Goal: Obtain resource: Obtain resource

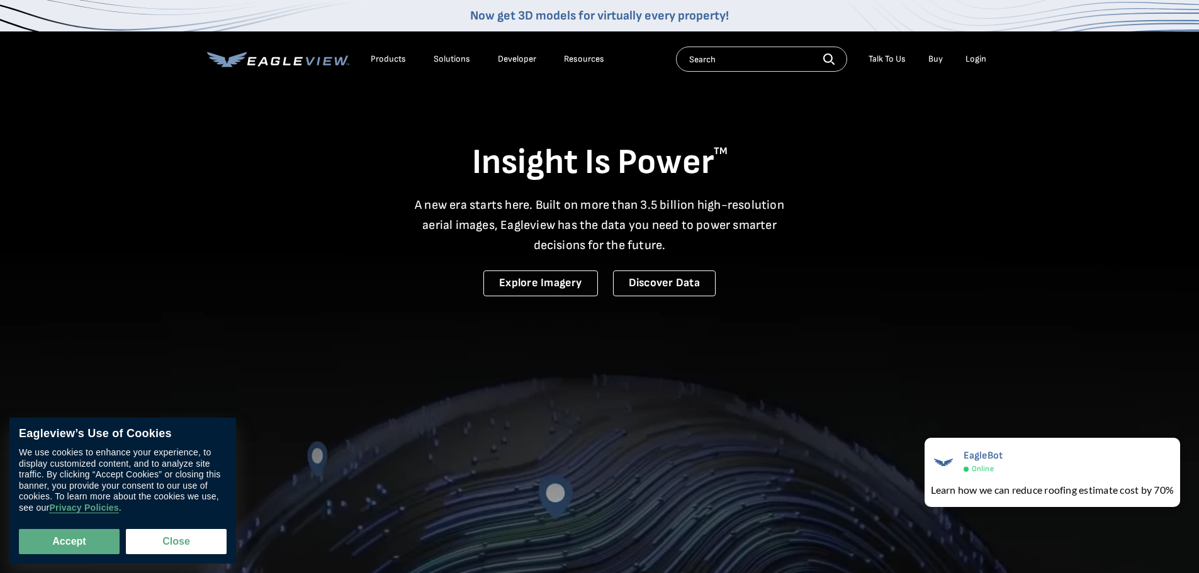
click at [397, 55] on div "Products" at bounding box center [388, 59] width 35 height 11
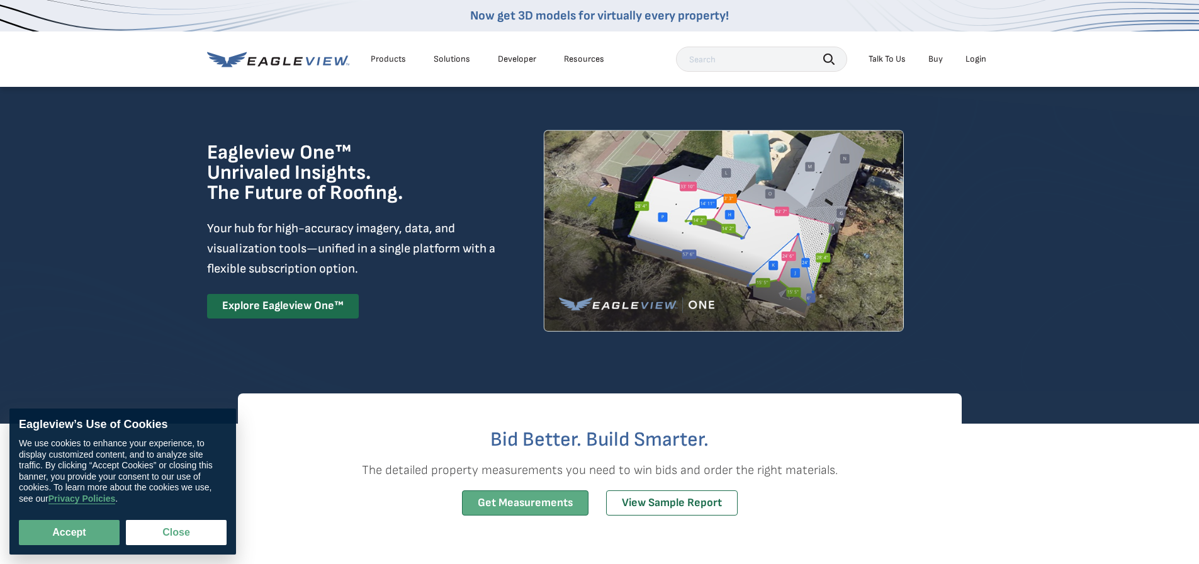
click at [521, 497] on link "Get Measurements" at bounding box center [525, 503] width 127 height 26
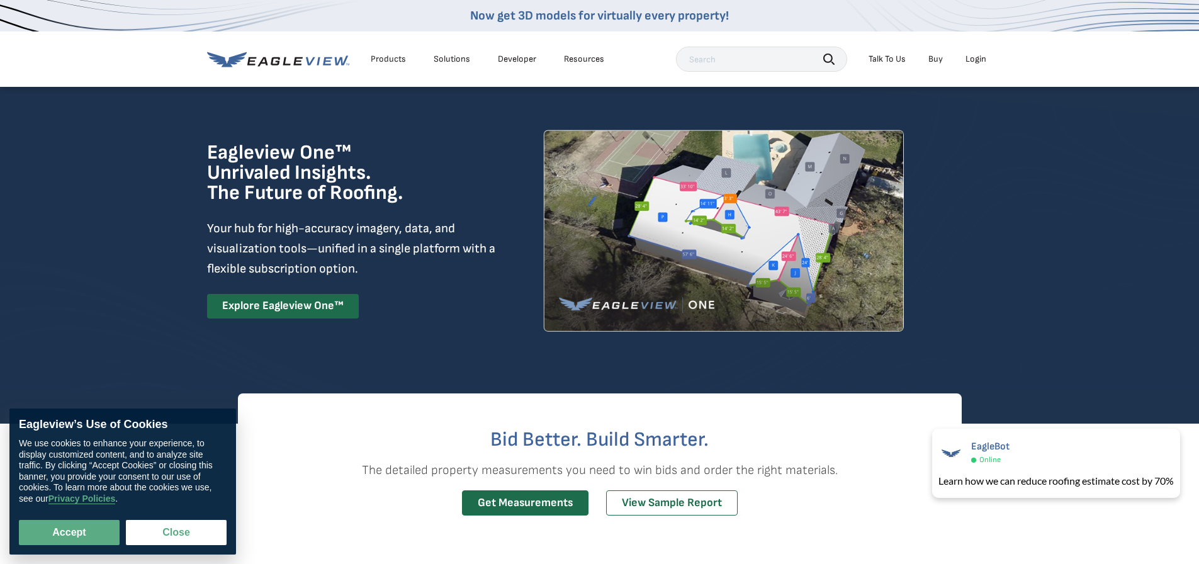
click at [579, 60] on div "Resources" at bounding box center [584, 59] width 40 height 11
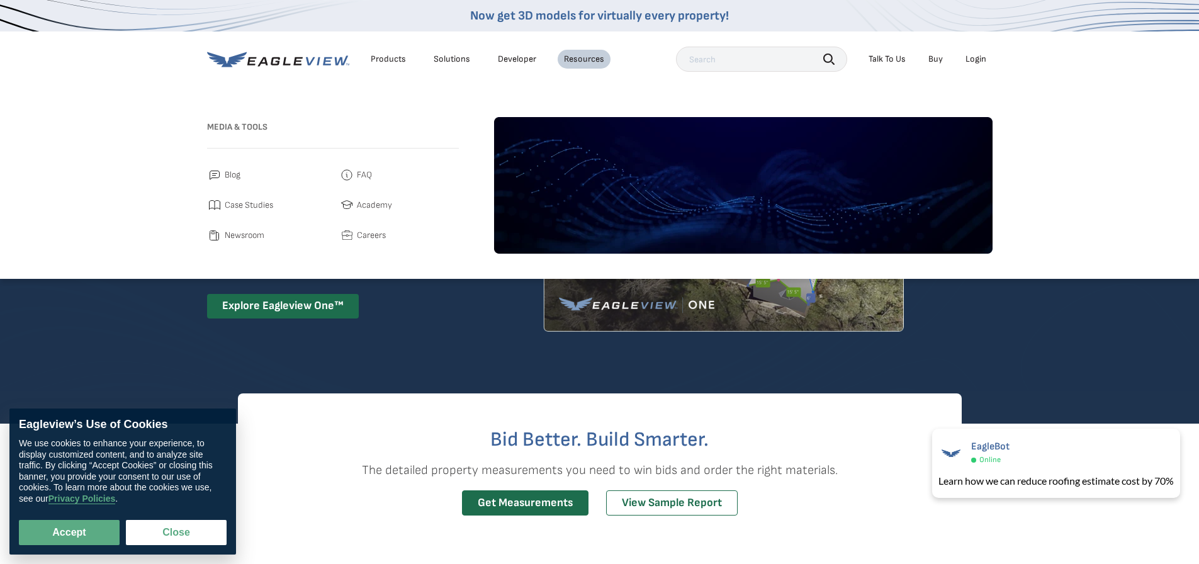
click at [451, 64] on div "Solutions" at bounding box center [452, 59] width 37 height 11
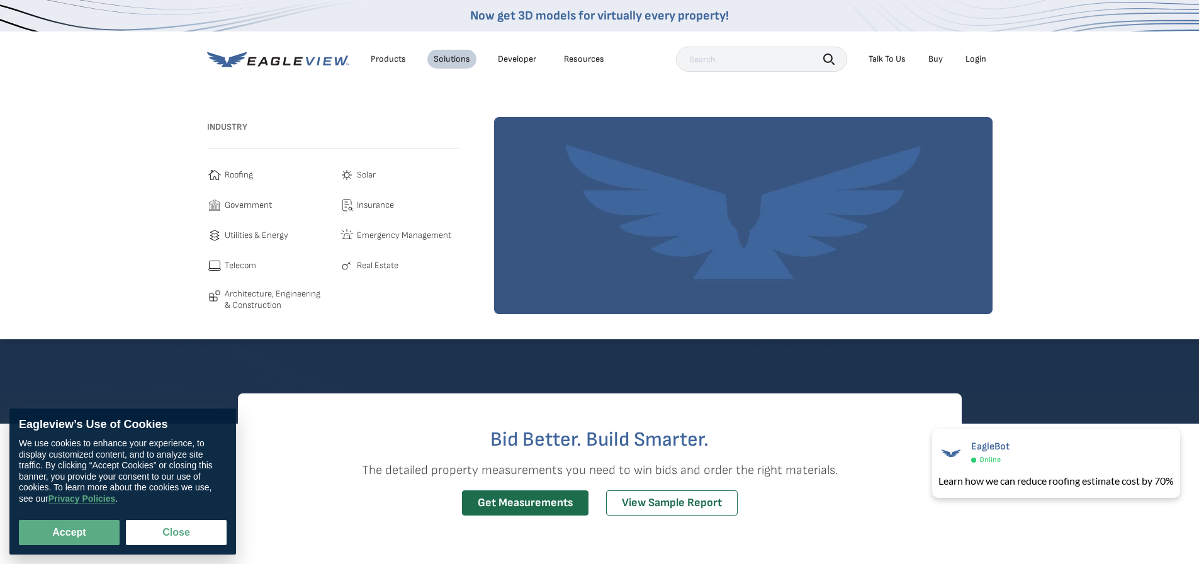
click at [383, 54] on div "Products" at bounding box center [388, 59] width 35 height 11
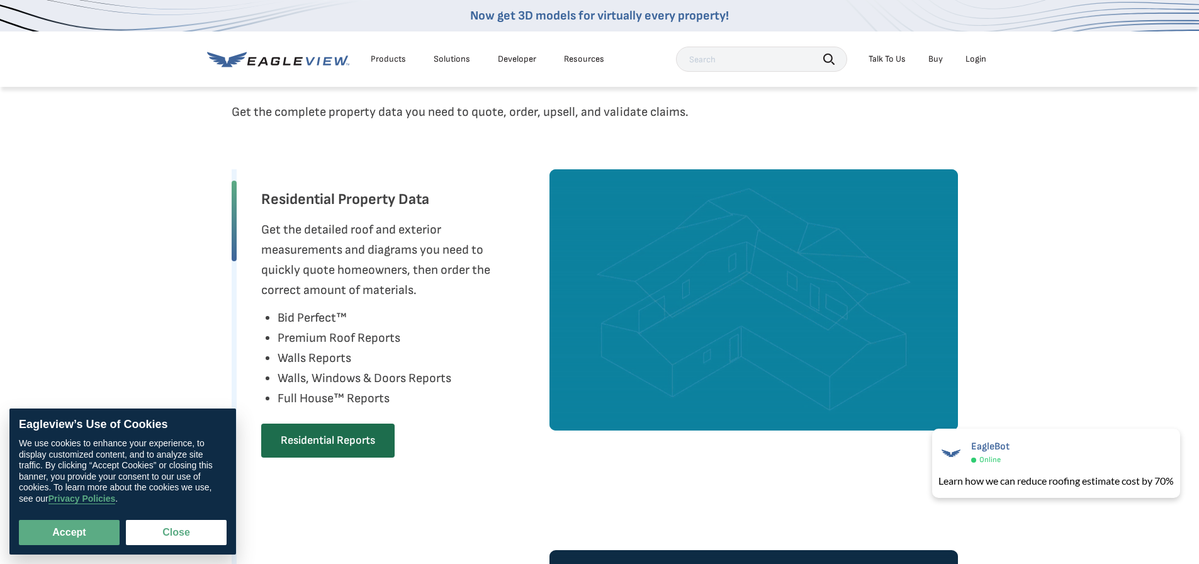
scroll to position [630, 0]
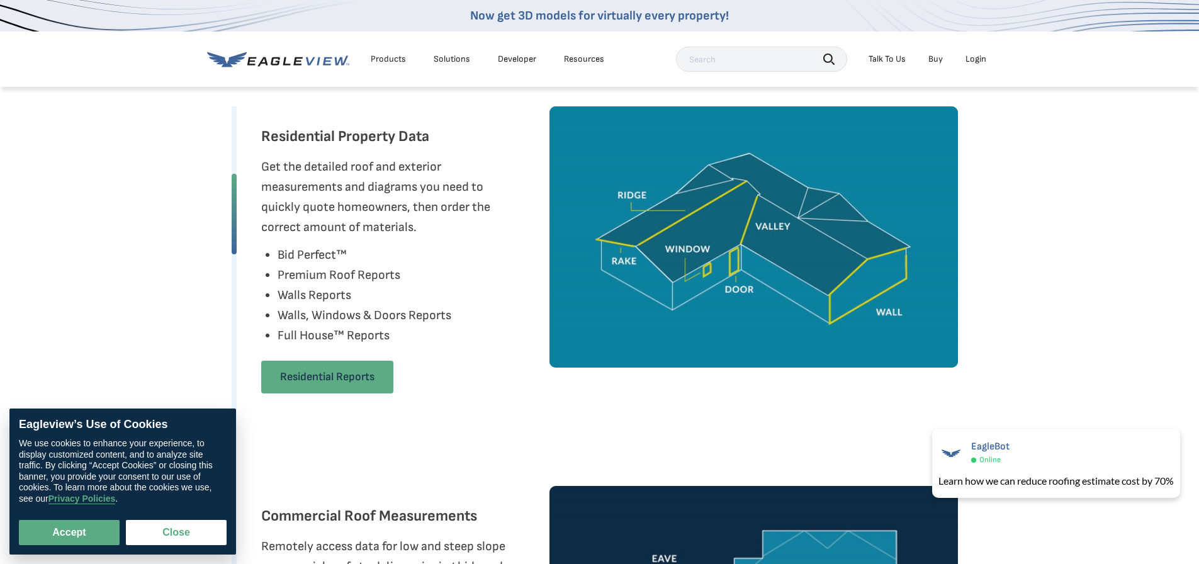
click at [291, 378] on link "Residential Reports" at bounding box center [327, 377] width 132 height 33
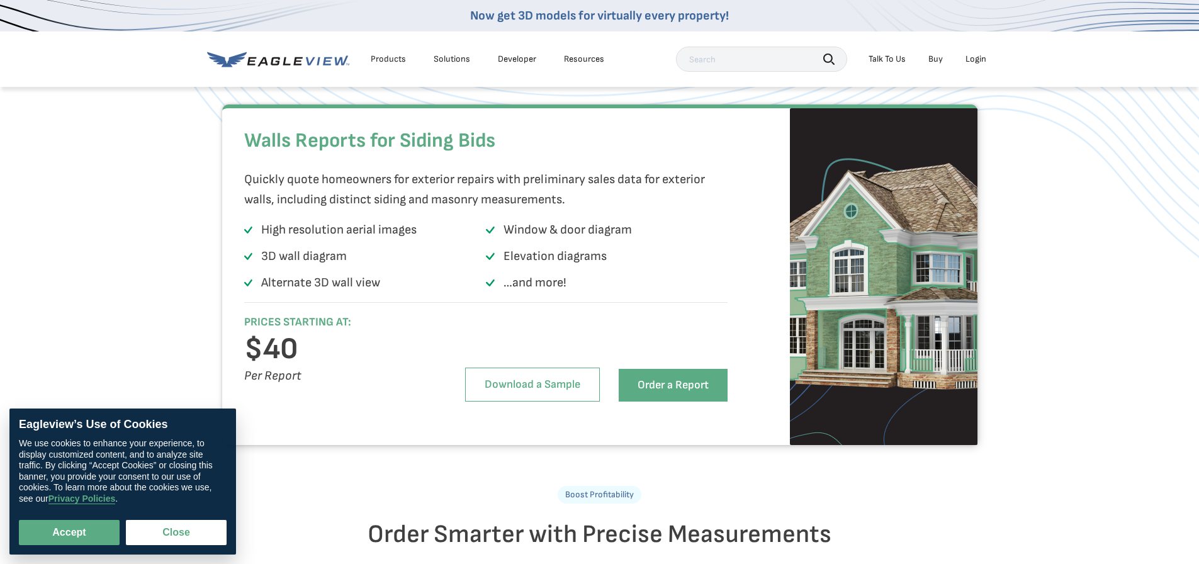
scroll to position [1196, 0]
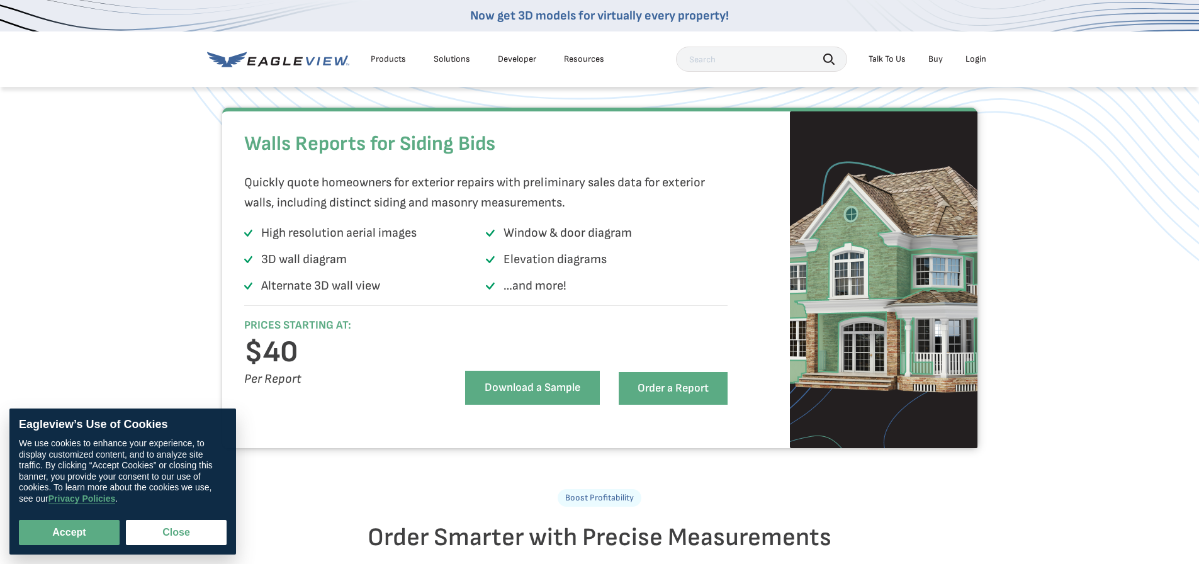
click at [480, 405] on link "Download a Sample" at bounding box center [532, 388] width 135 height 34
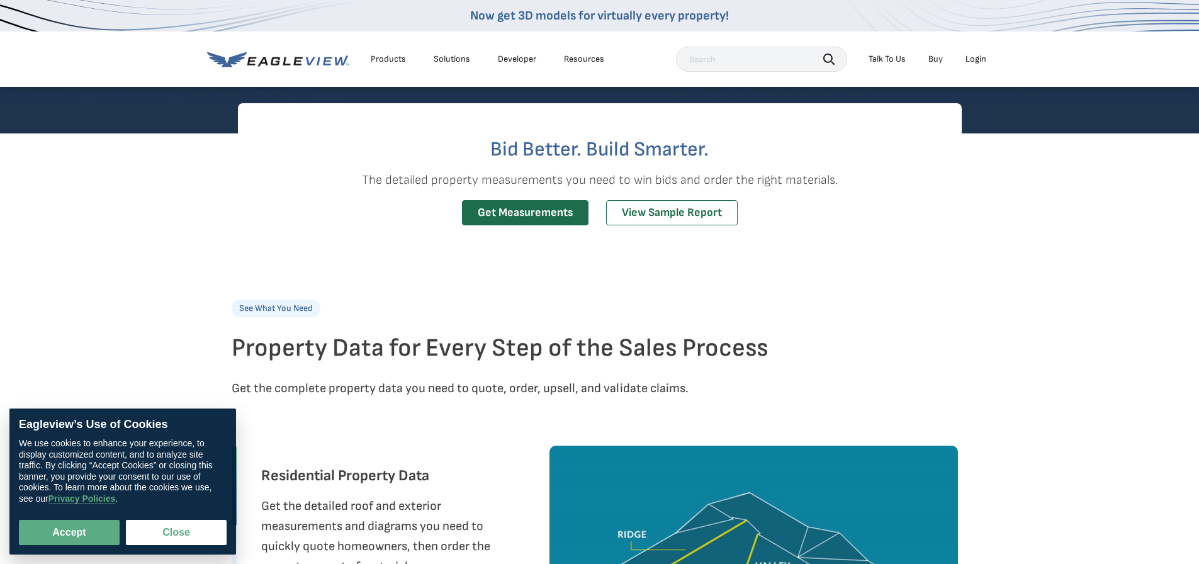
scroll to position [315, 0]
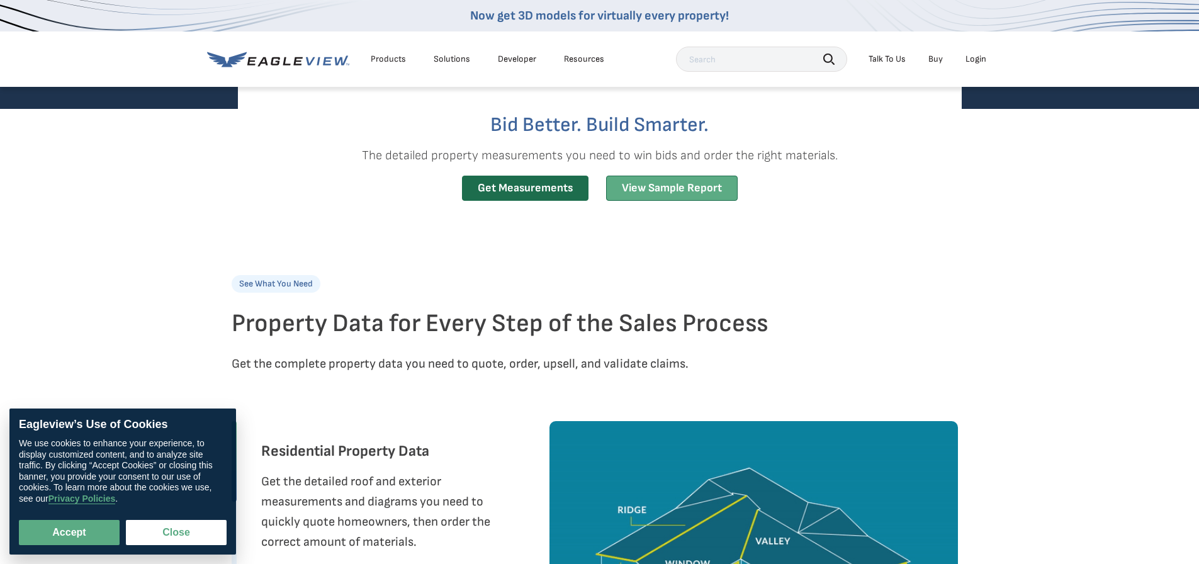
click at [648, 183] on link "View Sample Report" at bounding box center [672, 189] width 132 height 26
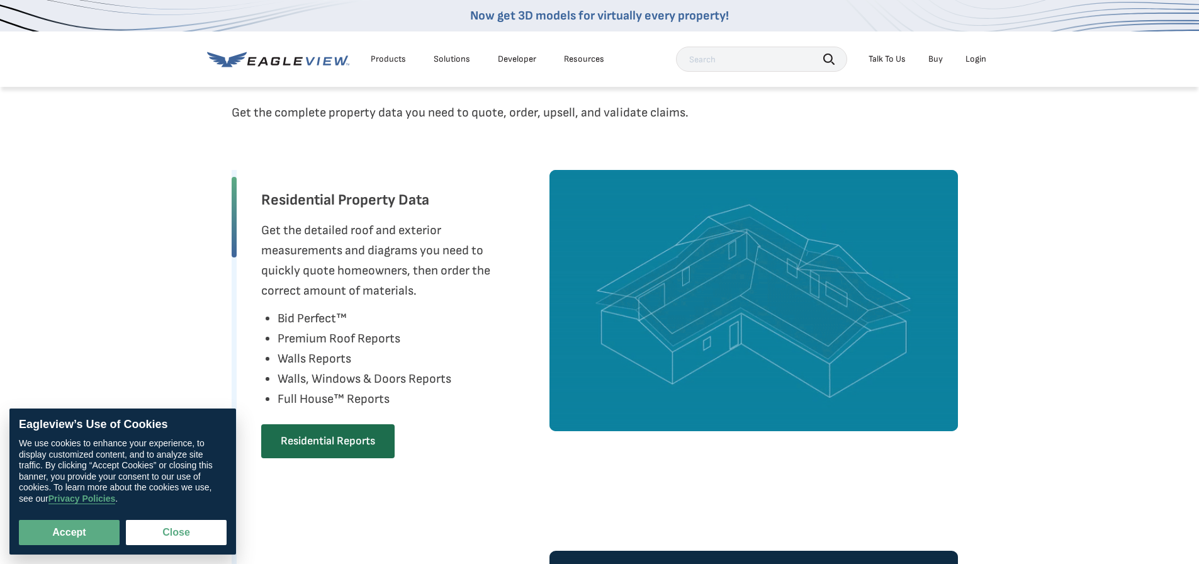
scroll to position [567, 0]
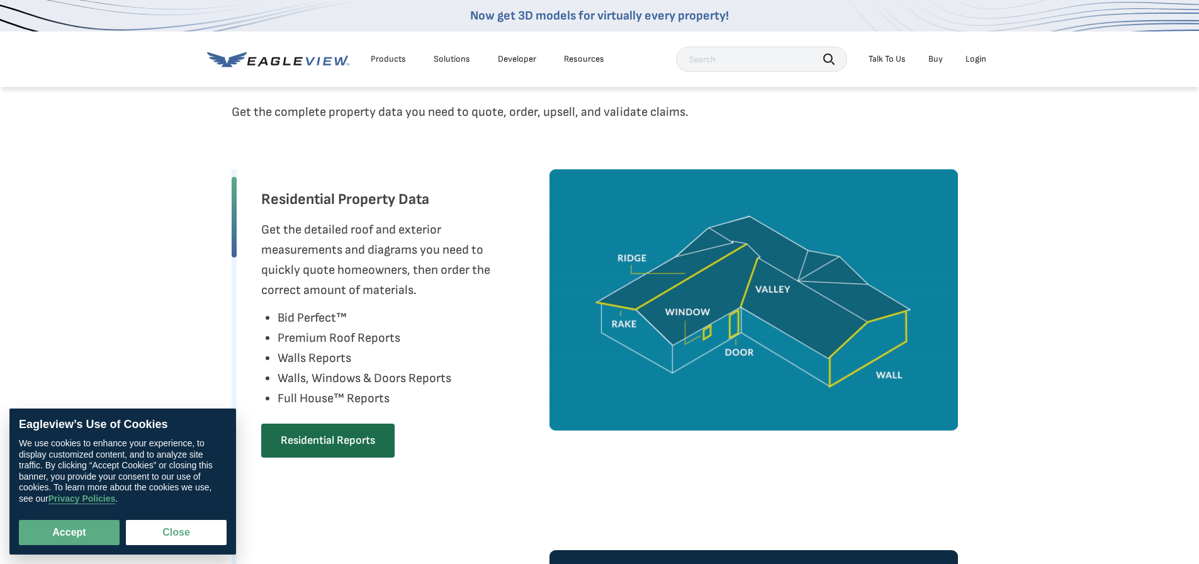
drag, startPoint x: 287, startPoint y: 420, endPoint x: 238, endPoint y: 368, distance: 71.7
click at [287, 420] on div "Residential Property Data Get the detailed roof and exterior measurements and d…" at bounding box center [395, 328] width 269 height 318
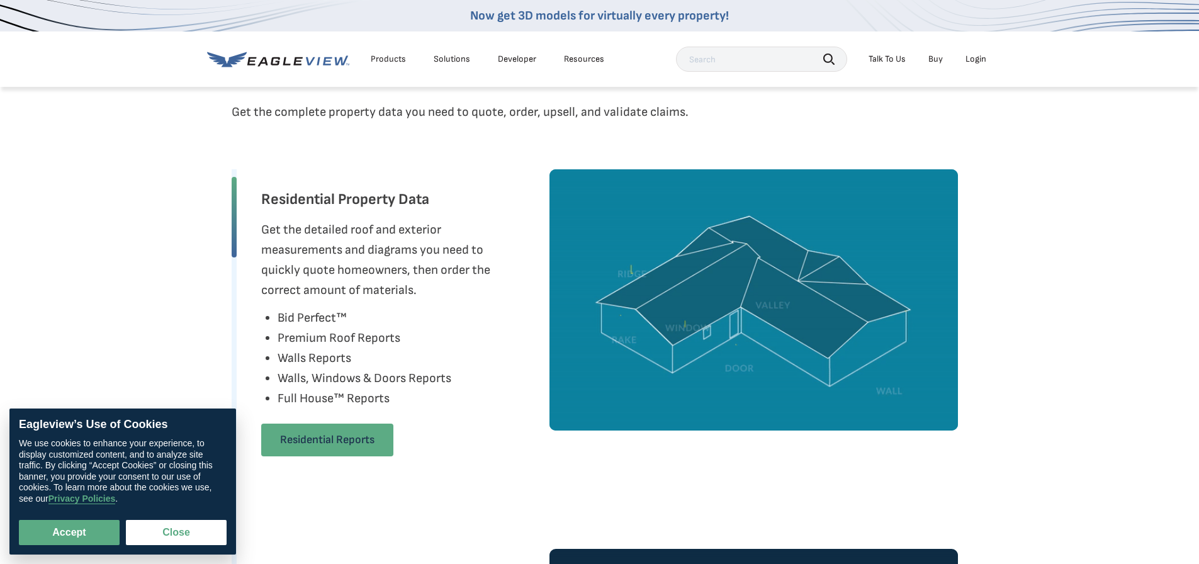
click at [296, 435] on link "Residential Reports" at bounding box center [327, 440] width 132 height 33
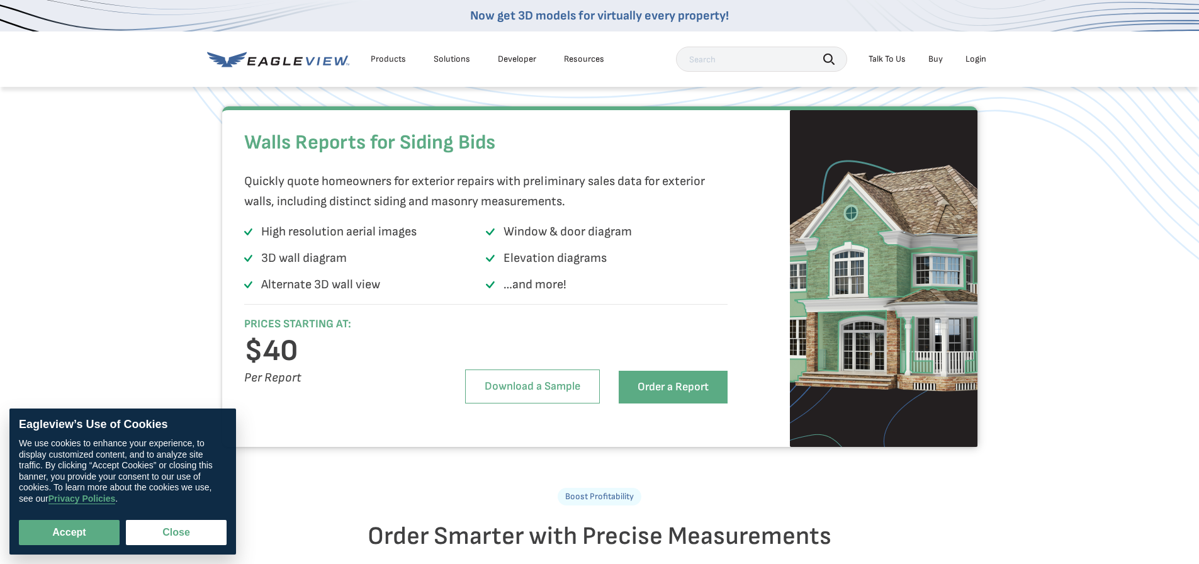
scroll to position [1196, 0]
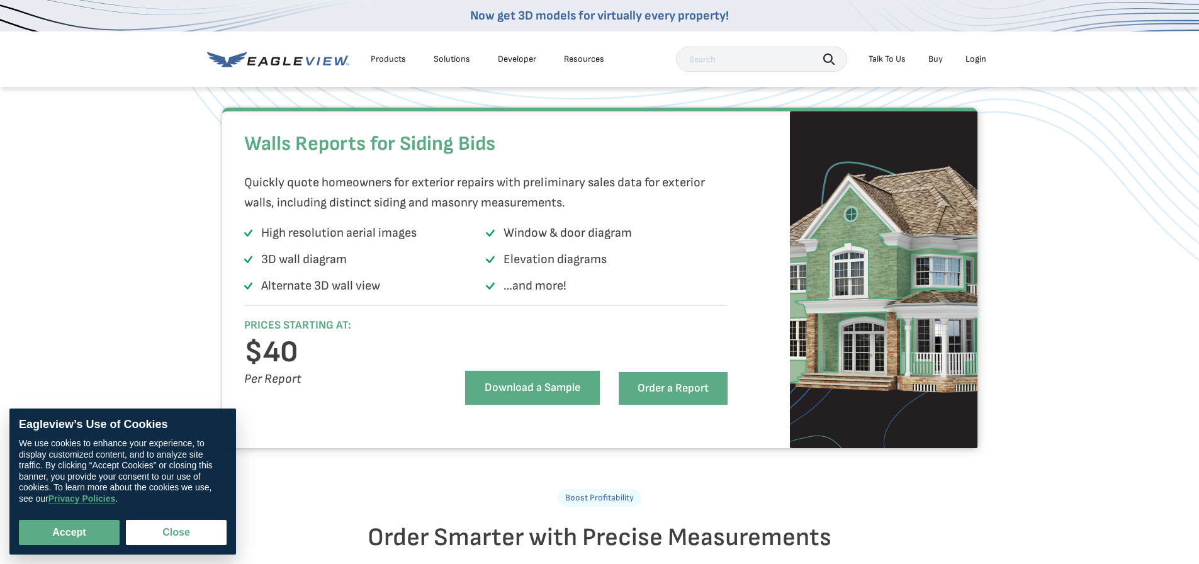
click at [504, 405] on link "Download a Sample" at bounding box center [532, 388] width 135 height 34
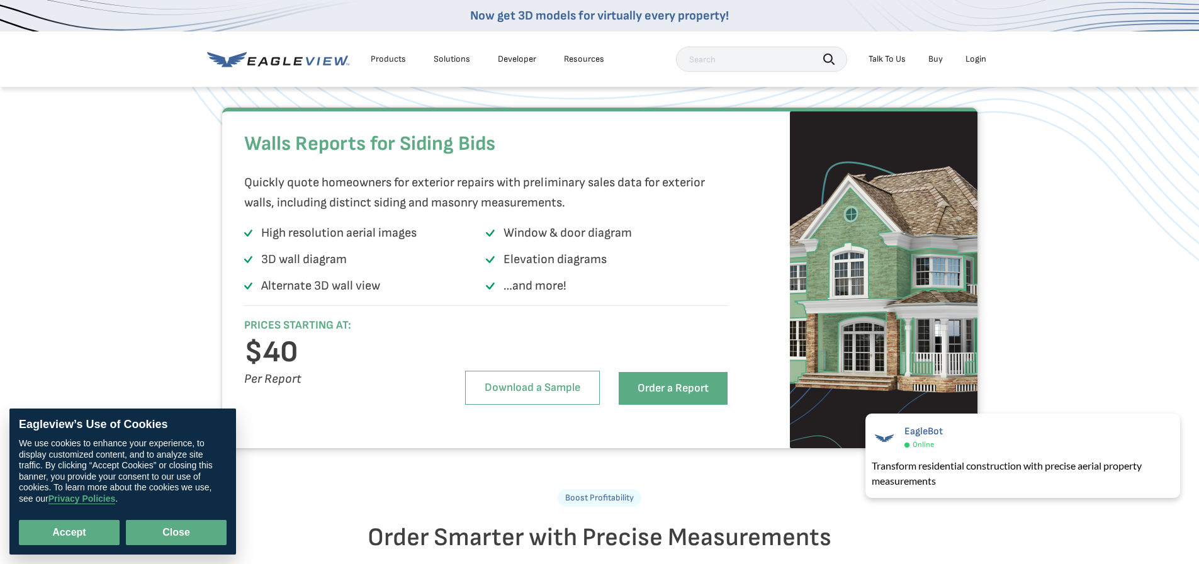
click at [174, 530] on button "Close" at bounding box center [176, 532] width 101 height 25
